Goal: Information Seeking & Learning: Learn about a topic

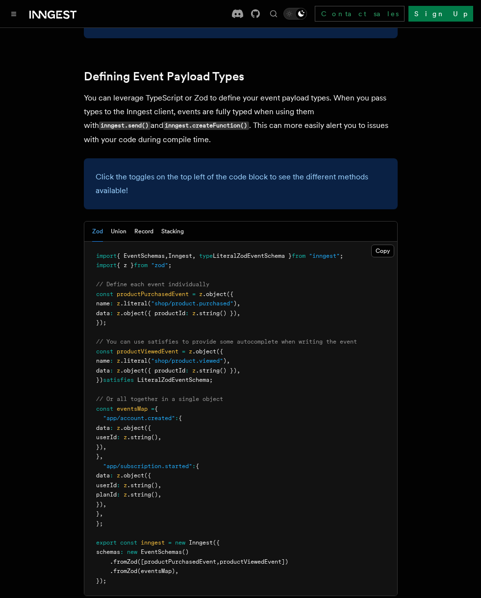
scroll to position [924, 0]
click at [10, 9] on button "Toggle navigation" at bounding box center [14, 14] width 12 height 12
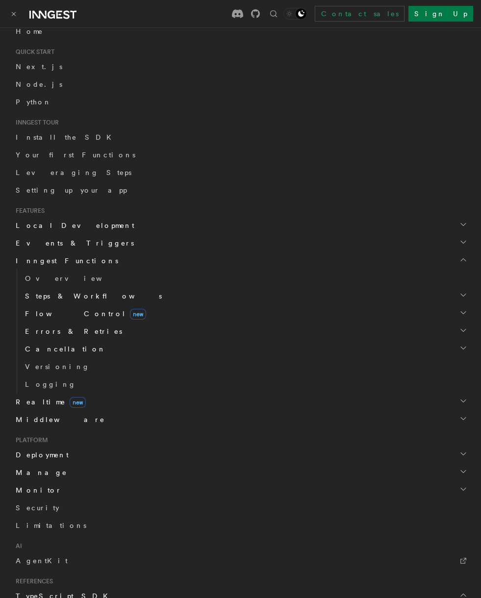
scroll to position [108, 0]
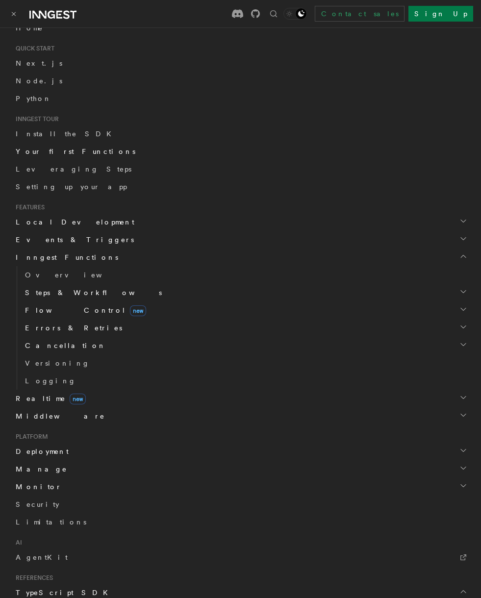
click at [38, 152] on span "Your first Functions" at bounding box center [76, 152] width 120 height 8
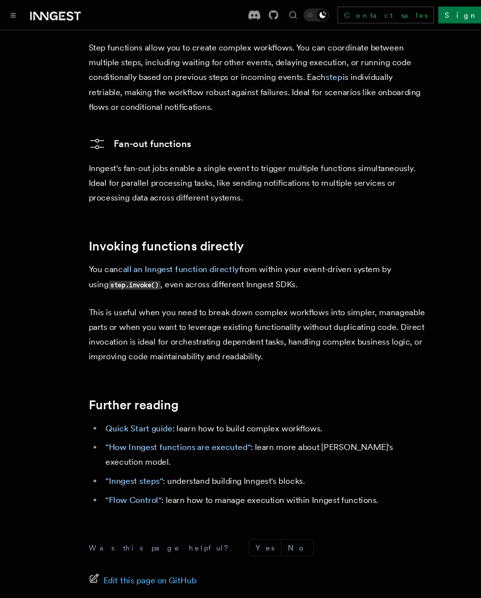
scroll to position [1892, 0]
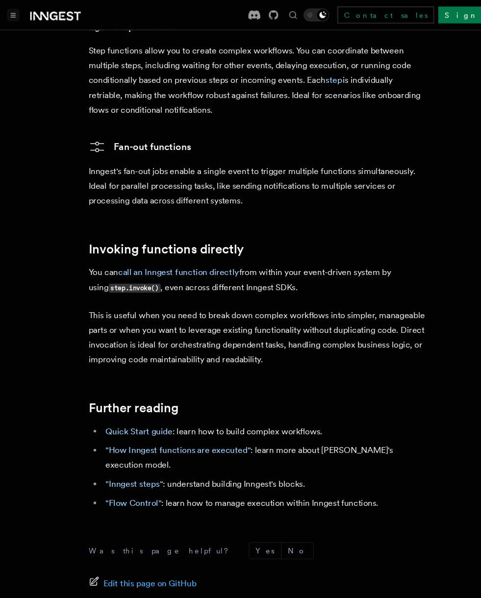
click at [13, 10] on button "Toggle navigation" at bounding box center [14, 14] width 12 height 12
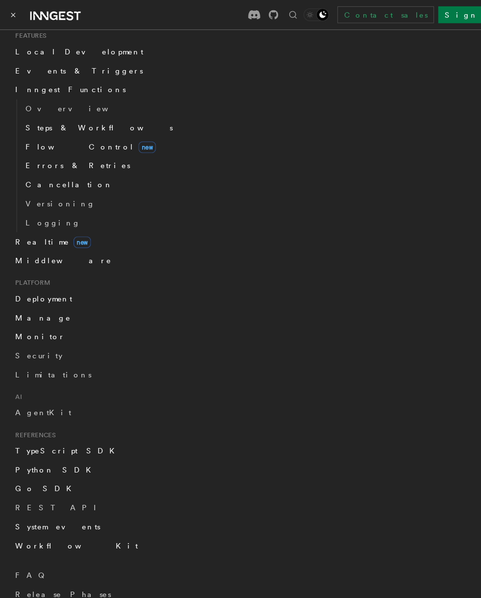
scroll to position [283, 0]
click at [25, 296] on span "Manage" at bounding box center [39, 295] width 55 height 10
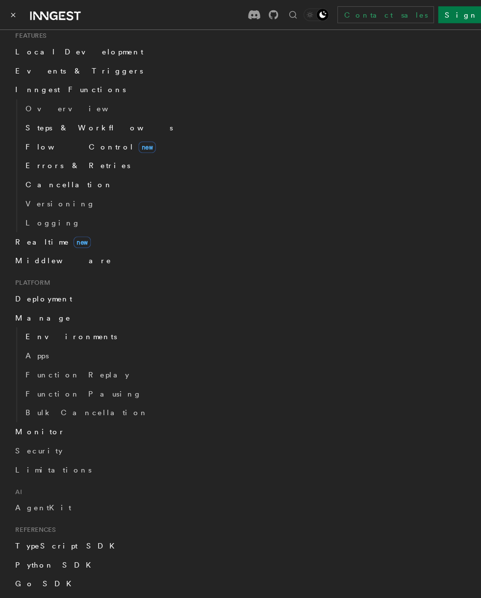
click at [45, 311] on span "Environments" at bounding box center [67, 313] width 85 height 8
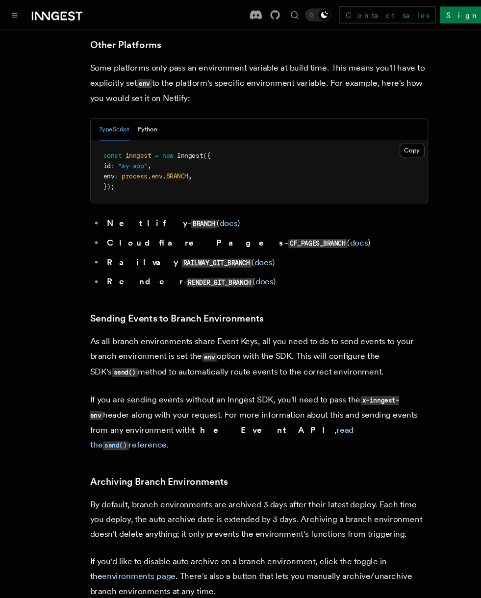
scroll to position [1334, 0]
click at [19, 13] on button "Toggle navigation" at bounding box center [14, 14] width 12 height 12
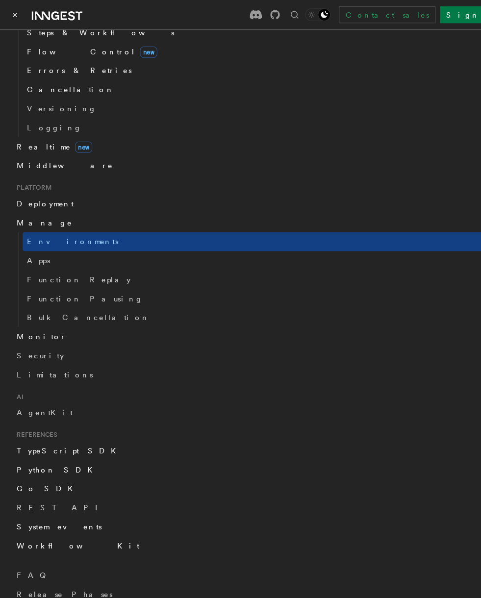
scroll to position [371, 0]
click at [31, 242] on span "Apps" at bounding box center [36, 242] width 22 height 8
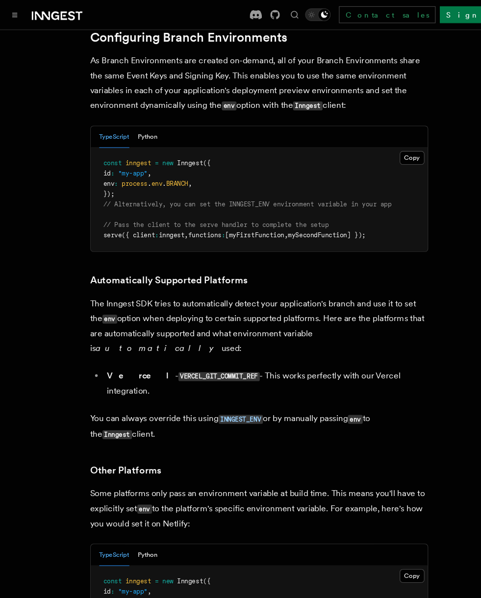
scroll to position [915, 0]
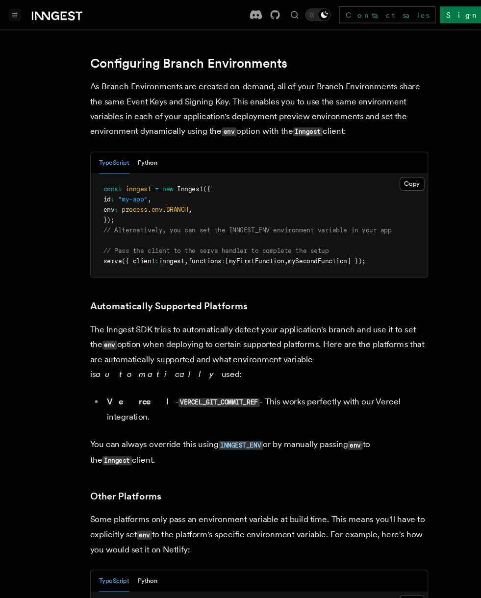
click at [14, 13] on icon "Toggle navigation" at bounding box center [13, 14] width 5 height 4
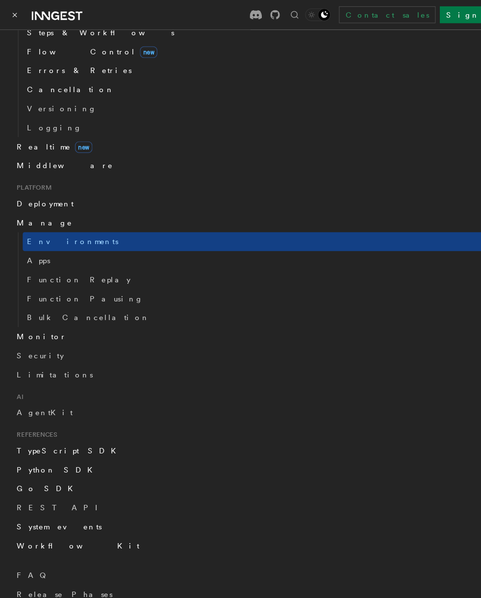
scroll to position [371, 0]
click at [44, 267] on link "Function Replay" at bounding box center [245, 260] width 448 height 18
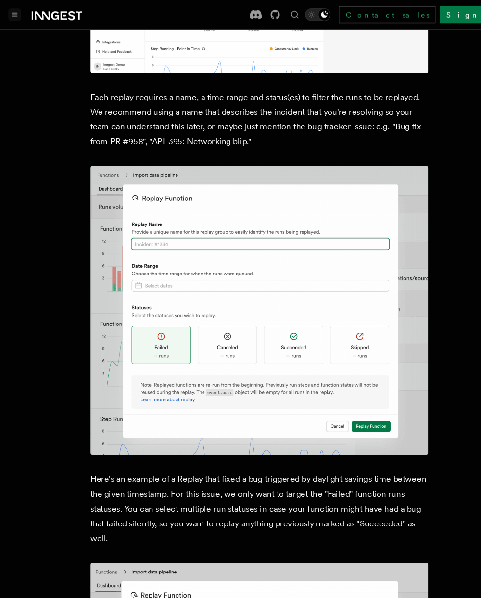
scroll to position [593, 0]
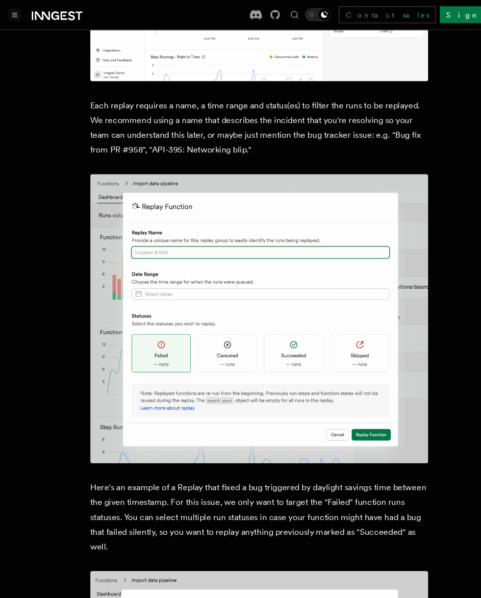
click at [8, 11] on button "Toggle navigation" at bounding box center [14, 14] width 12 height 12
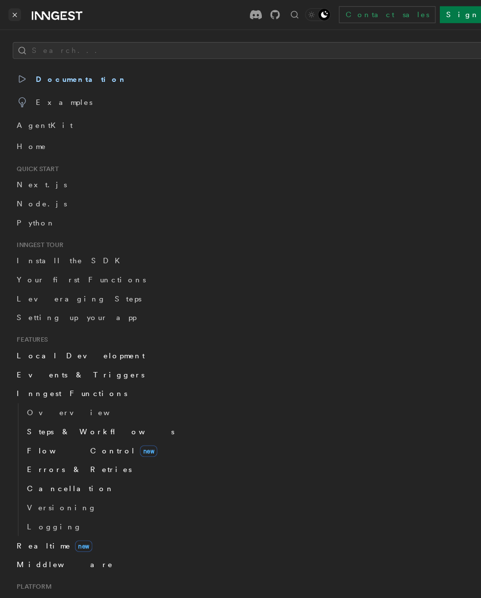
click at [13, 12] on icon "Toggle navigation" at bounding box center [13, 14] width 5 height 4
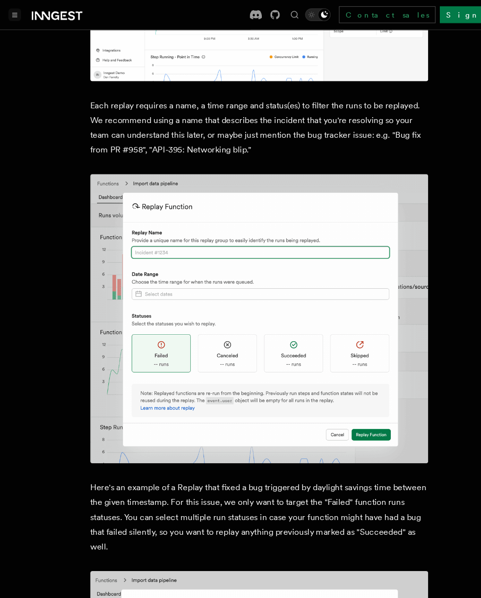
click at [18, 10] on button "Toggle navigation" at bounding box center [14, 14] width 12 height 12
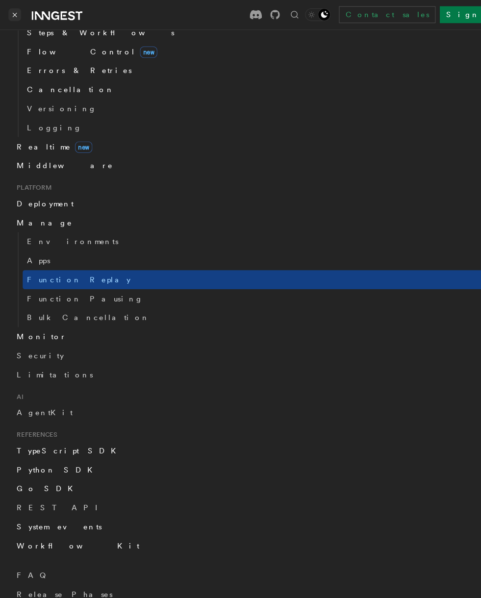
scroll to position [371, 0]
click at [26, 315] on span "Monitor" at bounding box center [37, 313] width 50 height 10
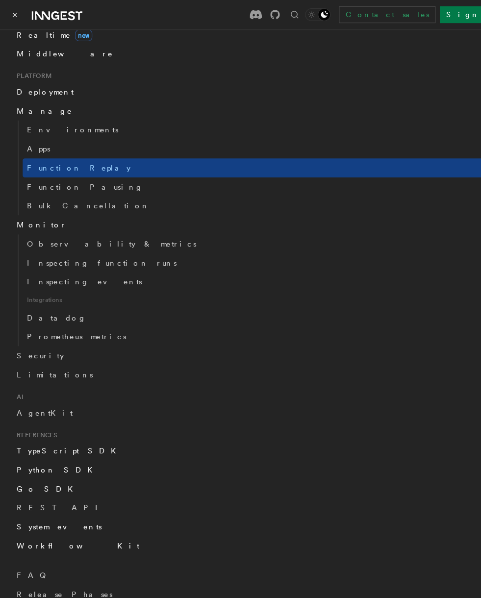
scroll to position [475, 0]
click at [41, 248] on span "Inspecting function runs" at bounding box center [94, 244] width 139 height 8
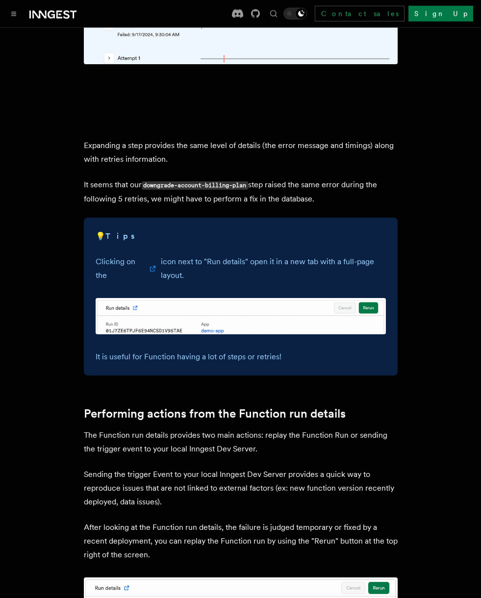
scroll to position [2451, 0]
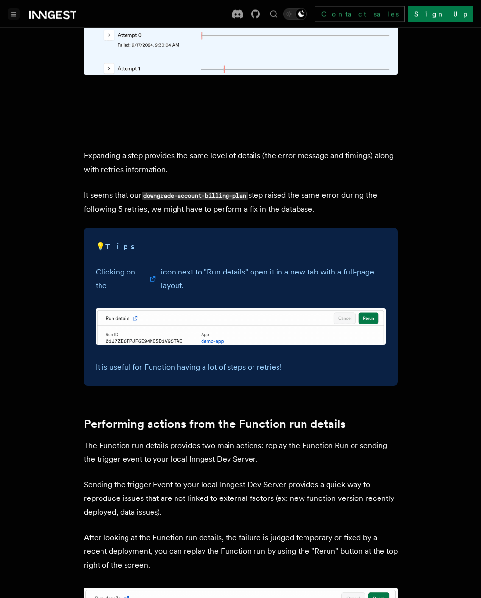
click at [19, 12] on button "Toggle navigation" at bounding box center [14, 14] width 12 height 12
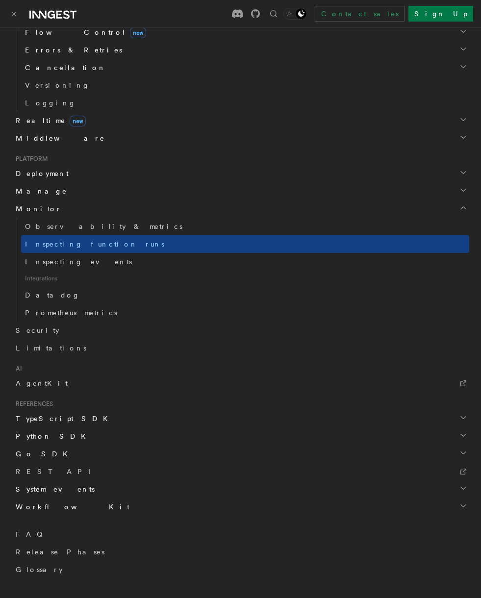
scroll to position [387, 0]
click at [42, 265] on span "Inspecting events" at bounding box center [78, 262] width 107 height 8
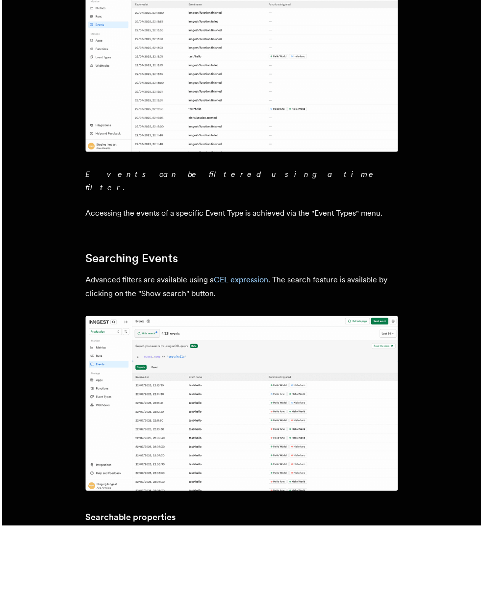
scroll to position [591, 0]
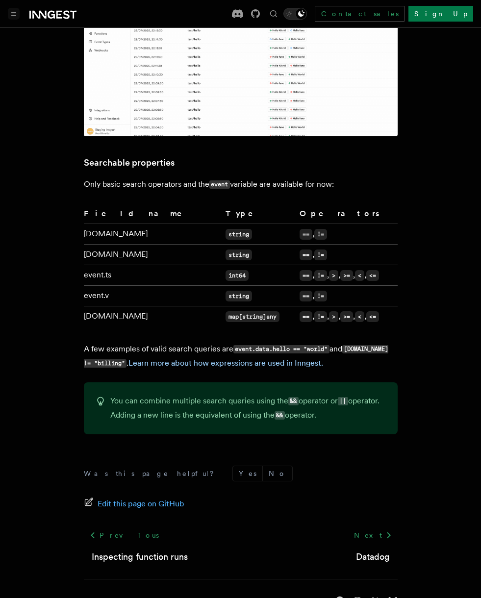
click at [16, 11] on button "Toggle navigation" at bounding box center [14, 14] width 12 height 12
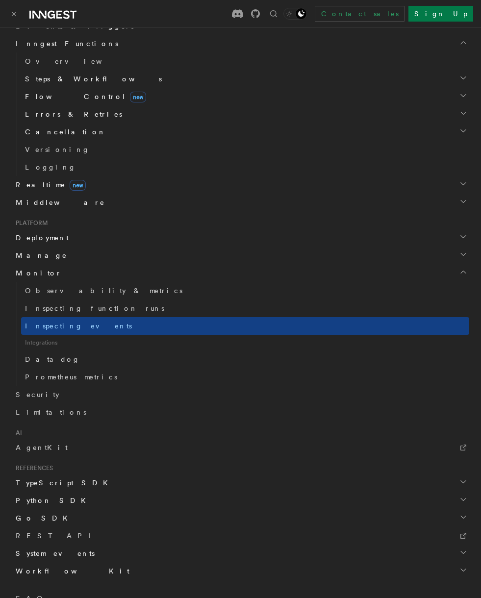
scroll to position [318, 0]
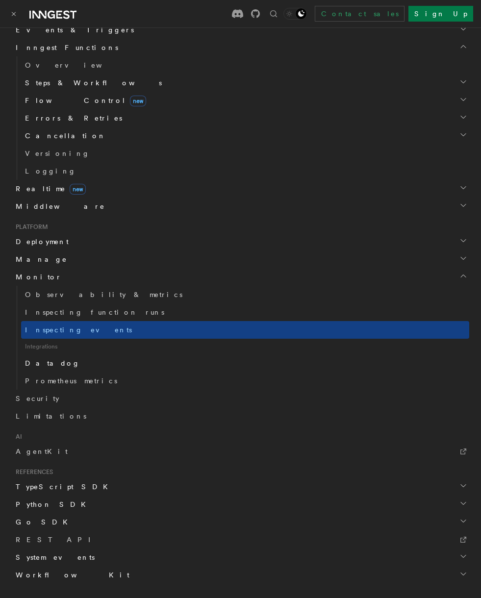
click at [37, 364] on span "Datadog" at bounding box center [52, 364] width 55 height 8
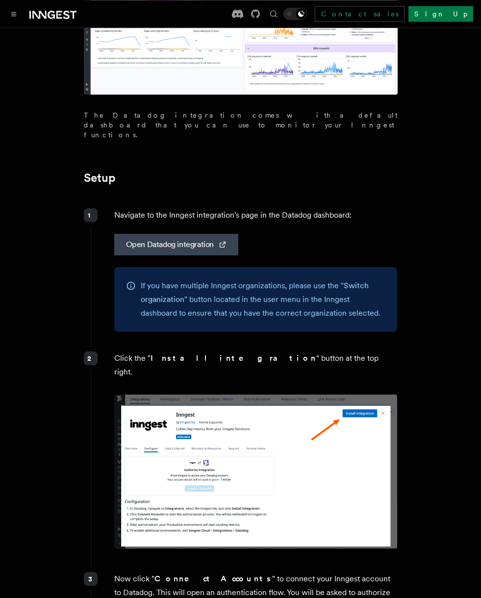
scroll to position [216, 0]
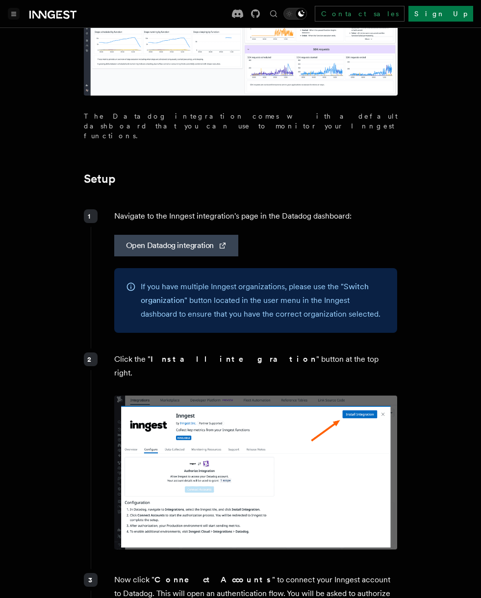
click at [14, 15] on icon "Toggle navigation" at bounding box center [13, 14] width 5 height 4
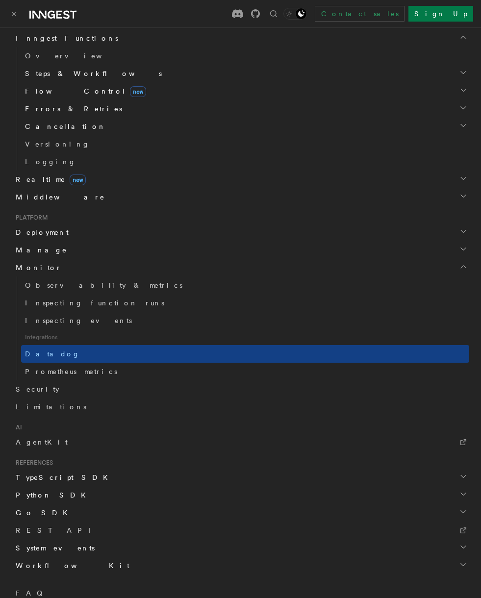
scroll to position [329, 0]
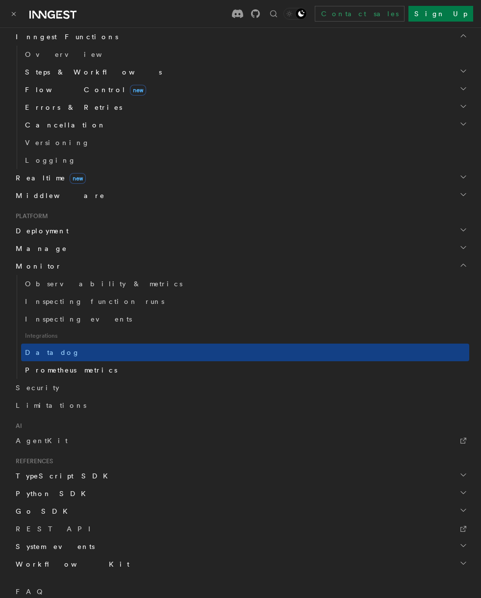
click at [54, 374] on span "Prometheus metrics" at bounding box center [71, 370] width 92 height 8
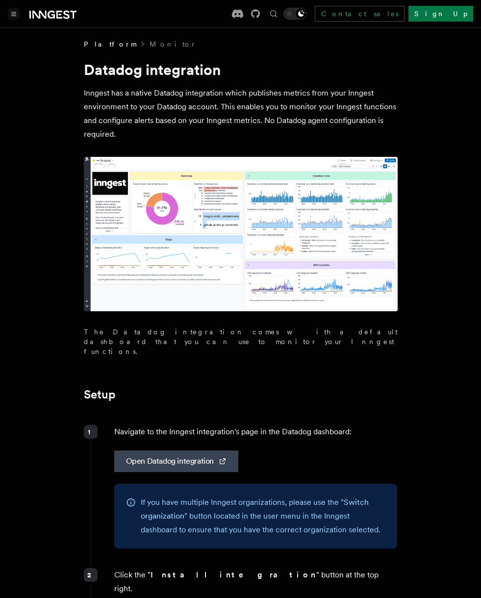
scroll to position [216, 0]
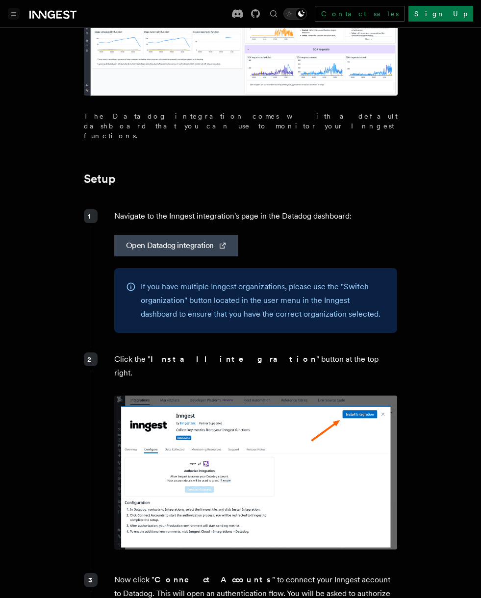
click at [10, 10] on button "Toggle navigation" at bounding box center [14, 14] width 12 height 12
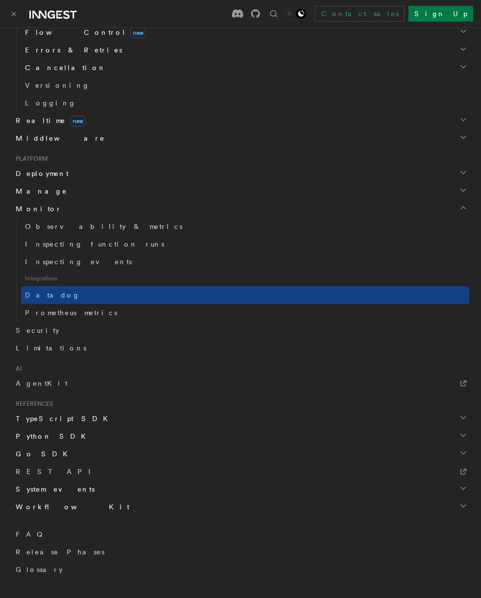
scroll to position [387, 0]
click at [23, 327] on span "Security" at bounding box center [38, 331] width 44 height 8
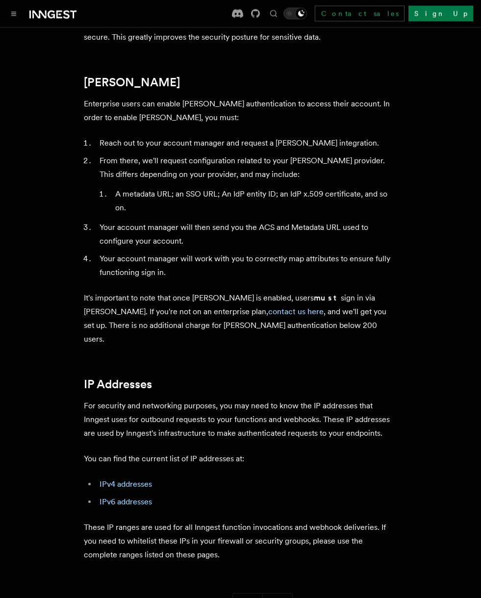
scroll to position [1204, 0]
click at [19, 13] on button "Toggle navigation" at bounding box center [14, 14] width 12 height 12
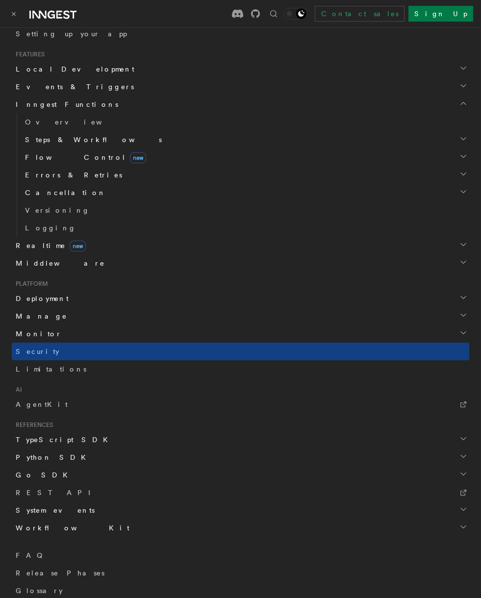
scroll to position [261, 0]
click at [23, 550] on link "FAQ" at bounding box center [241, 556] width 458 height 18
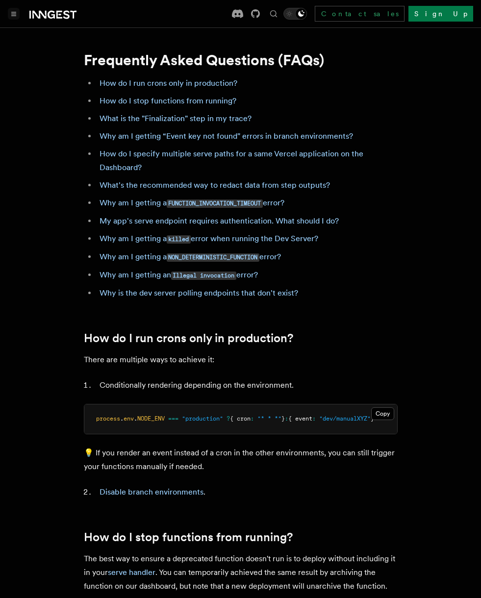
click at [17, 11] on button "Toggle navigation" at bounding box center [14, 14] width 12 height 12
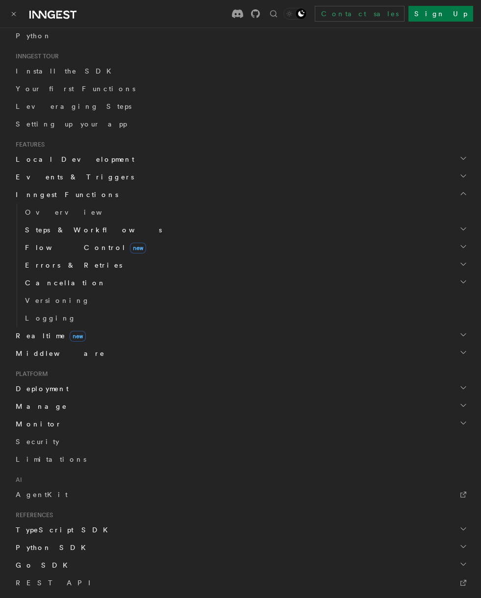
scroll to position [174, 0]
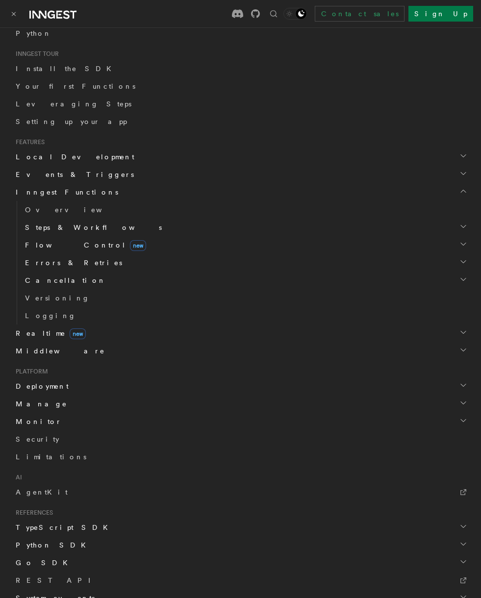
click at [29, 387] on span "Deployment" at bounding box center [40, 387] width 57 height 10
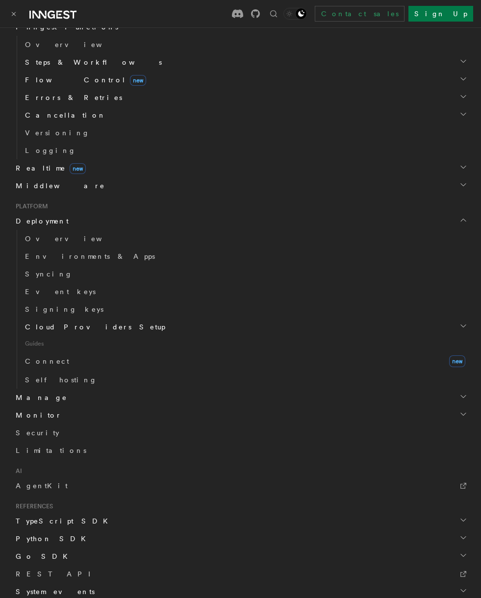
scroll to position [340, 0]
click at [36, 361] on span "Connect" at bounding box center [47, 361] width 44 height 8
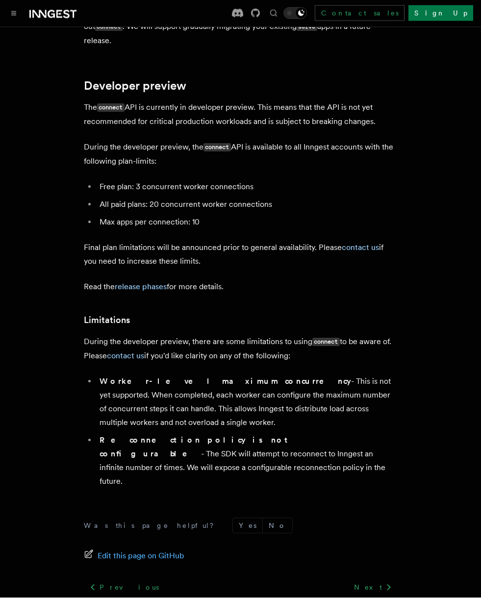
scroll to position [5631, 0]
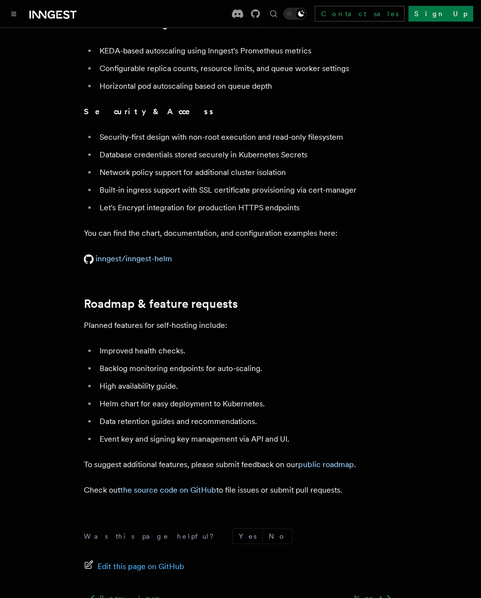
scroll to position [3769, 0]
click at [124, 254] on link "inngest/inngest-helm" at bounding box center [128, 258] width 88 height 9
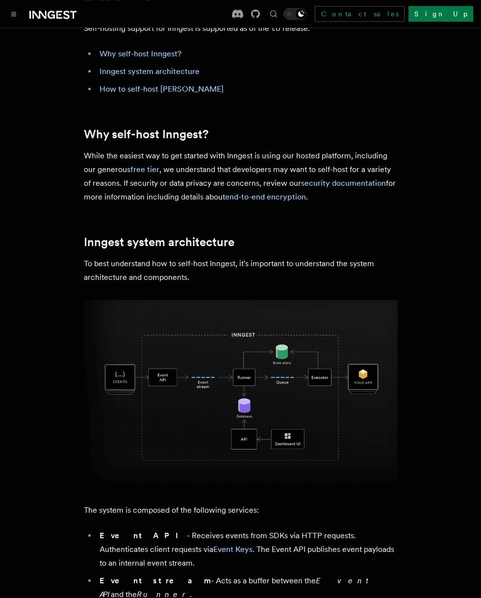
scroll to position [0, 0]
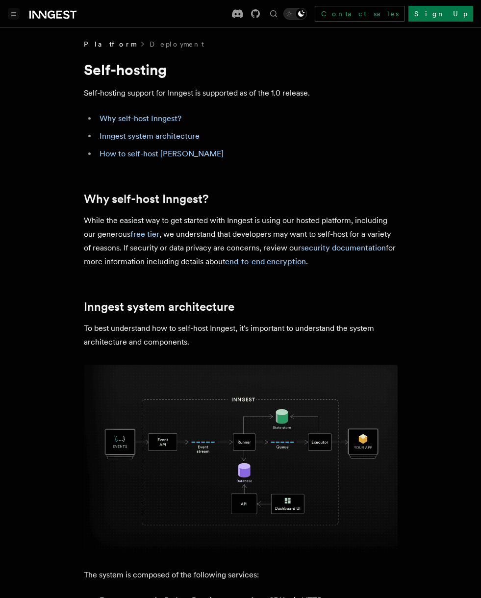
click at [15, 9] on button "Toggle navigation" at bounding box center [14, 14] width 12 height 12
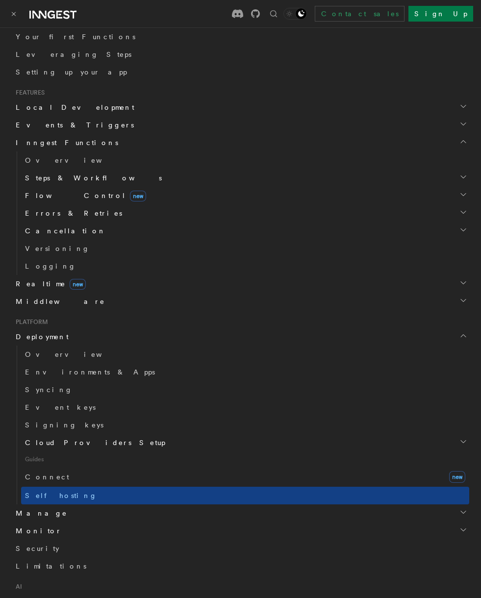
scroll to position [221, 0]
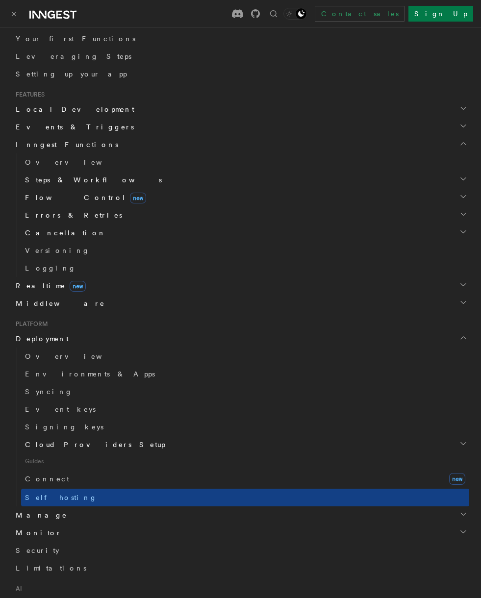
click at [42, 128] on span "Events & Triggers" at bounding box center [73, 127] width 122 height 10
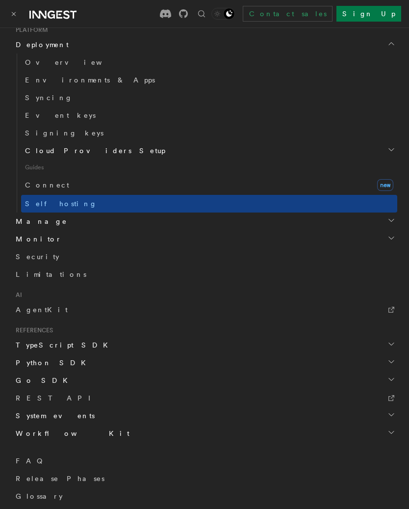
scroll to position [885, 0]
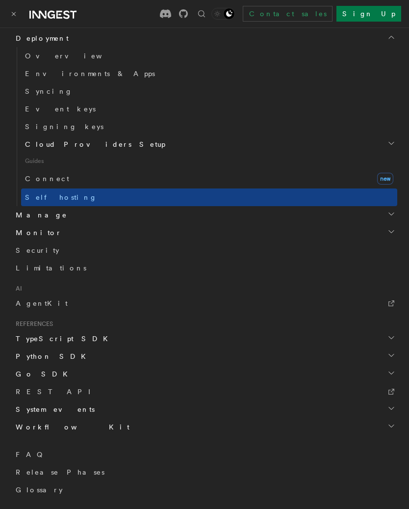
click at [38, 141] on span "Cloud Providers Setup" at bounding box center [93, 144] width 144 height 10
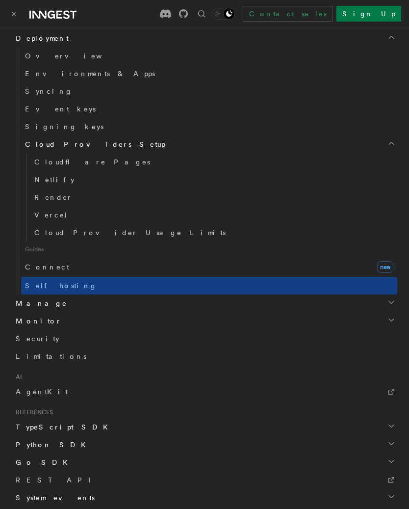
click at [35, 144] on span "Cloud Providers Setup" at bounding box center [93, 144] width 144 height 10
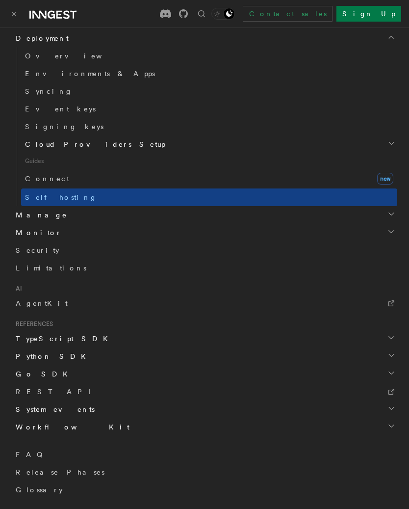
click at [35, 143] on span "Cloud Providers Setup" at bounding box center [93, 144] width 144 height 10
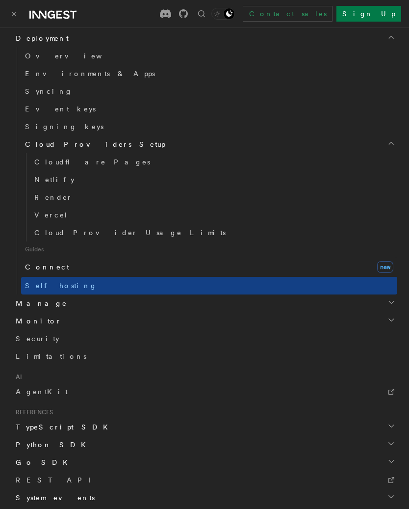
click at [32, 263] on span "Connect" at bounding box center [47, 267] width 44 height 8
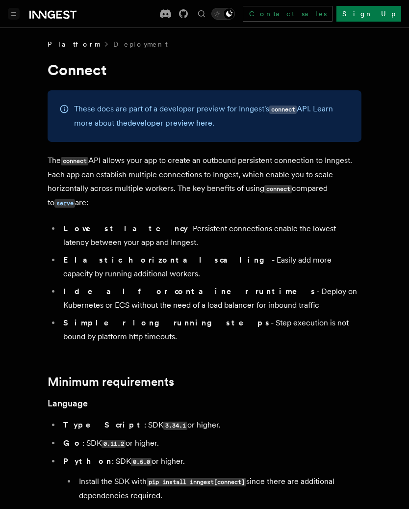
click at [17, 11] on button "Toggle navigation" at bounding box center [14, 14] width 12 height 12
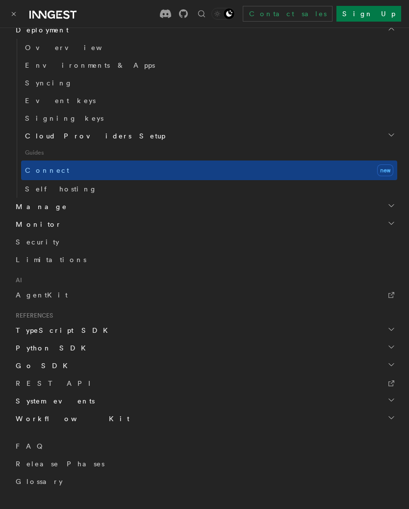
scroll to position [530, 0]
click at [386, 135] on h2 "Cloud Providers Setup" at bounding box center [209, 137] width 376 height 18
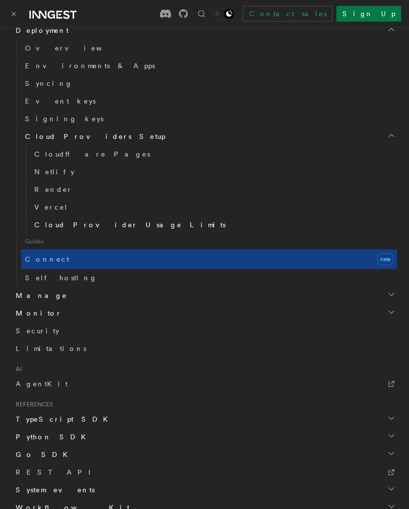
click at [51, 223] on span "Cloud Provider Usage Limits" at bounding box center [129, 225] width 191 height 8
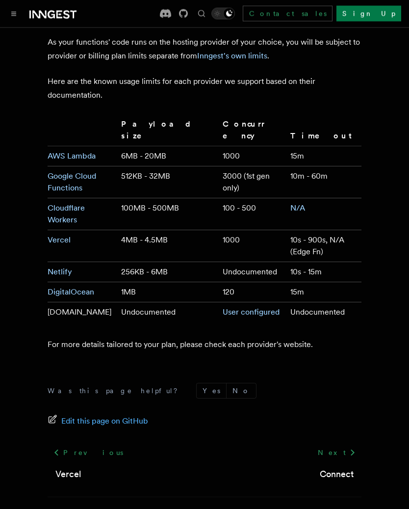
scroll to position [58, 0]
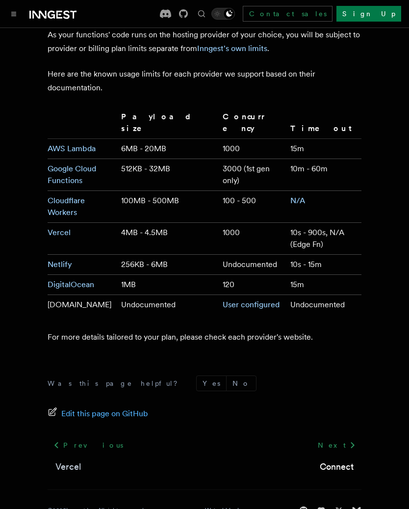
click at [61, 460] on link "Vercel" at bounding box center [68, 467] width 26 height 14
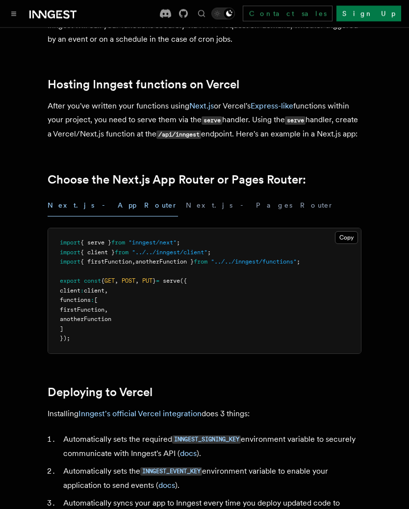
scroll to position [121, 0]
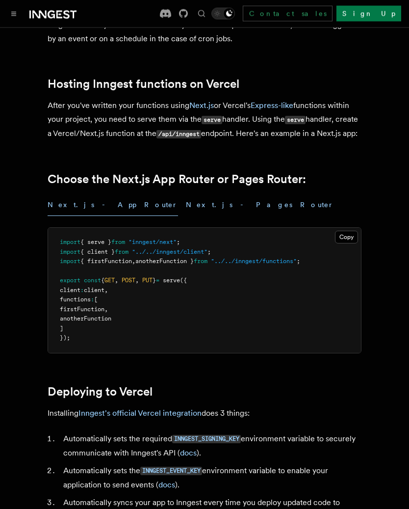
click at [186, 216] on button "Next.js - Pages Router" at bounding box center [260, 205] width 148 height 22
click at [69, 216] on button "Next.js - App Router" at bounding box center [113, 205] width 130 height 22
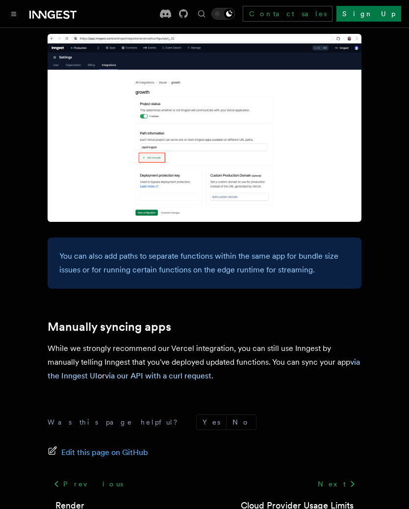
scroll to position [1516, 0]
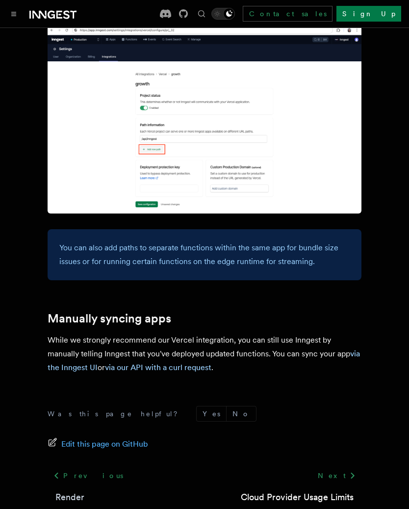
click at [70, 490] on link "Render" at bounding box center [69, 497] width 29 height 14
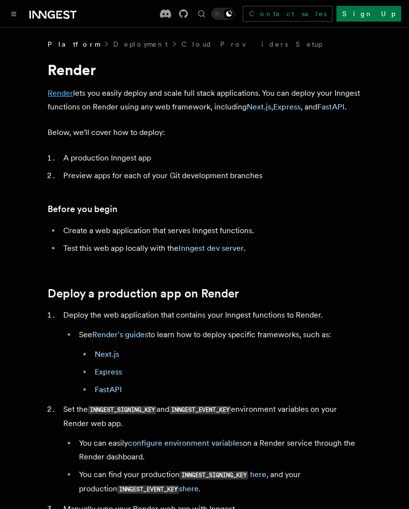
click at [57, 92] on link "Render" at bounding box center [61, 92] width 26 height 9
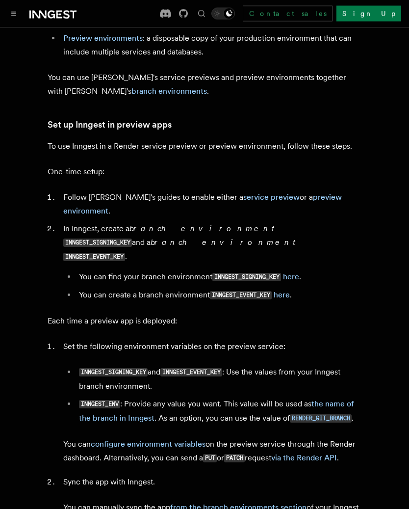
scroll to position [1929, 0]
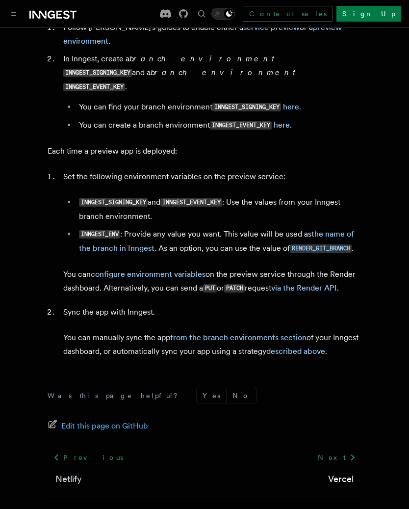
click at [61, 472] on link "Netlify" at bounding box center [68, 479] width 26 height 14
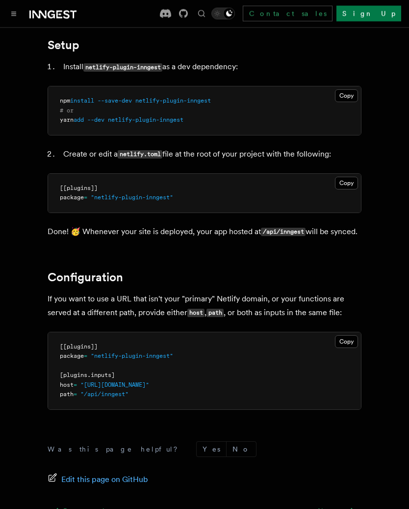
scroll to position [197, 0]
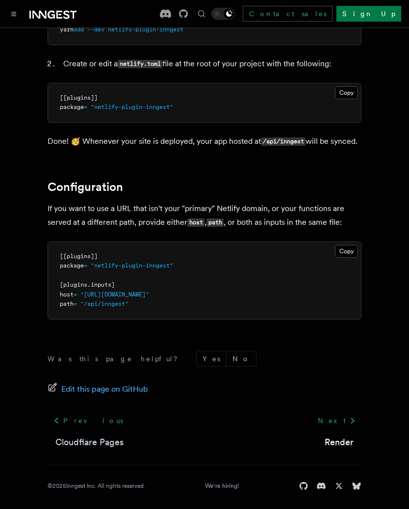
click at [69, 449] on link "Cloudflare Pages" at bounding box center [89, 442] width 68 height 14
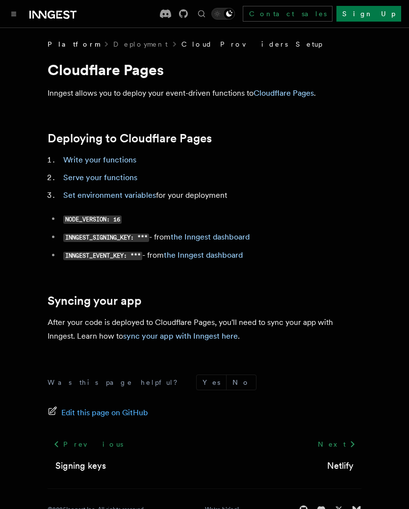
click at [181, 48] on link "Cloud Providers Setup" at bounding box center [251, 44] width 141 height 10
click at [63, 467] on link "Signing keys" at bounding box center [80, 466] width 51 height 14
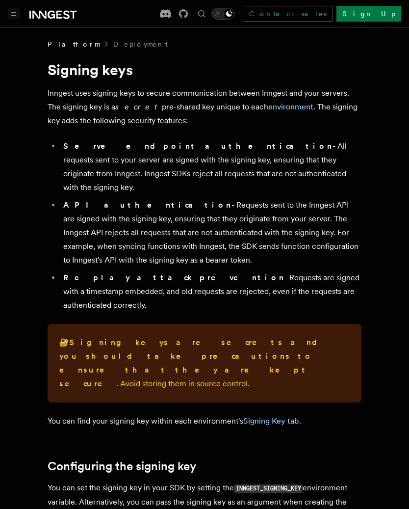
click at [16, 12] on button "Toggle navigation" at bounding box center [14, 14] width 12 height 12
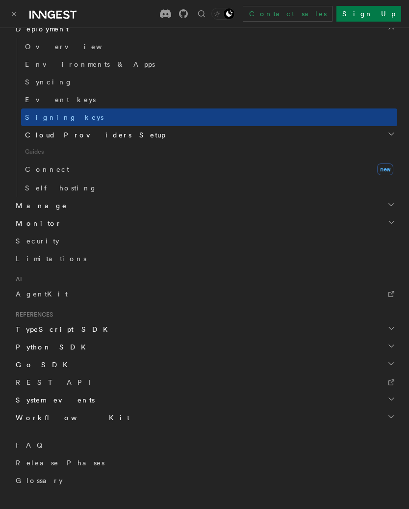
scroll to position [531, 0]
click at [28, 335] on h2 "TypeScript SDK" at bounding box center [205, 329] width 386 height 18
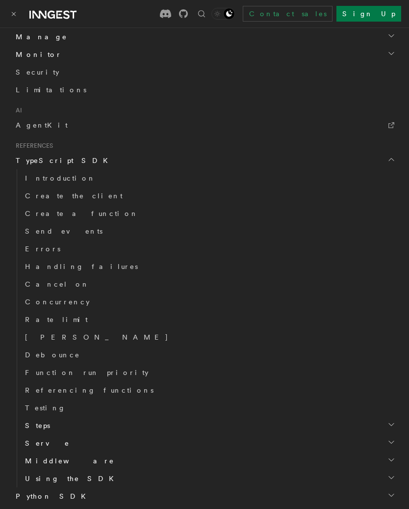
scroll to position [701, 0]
click at [33, 195] on span "Create the client" at bounding box center [74, 195] width 98 height 8
